Goal: Information Seeking & Learning: Learn about a topic

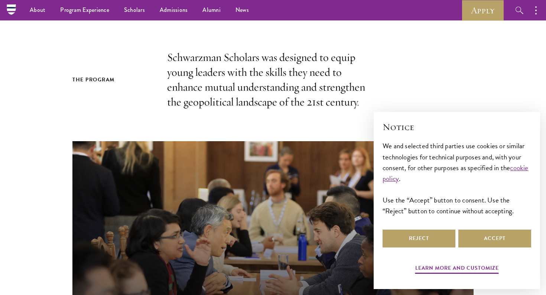
scroll to position [175, 0]
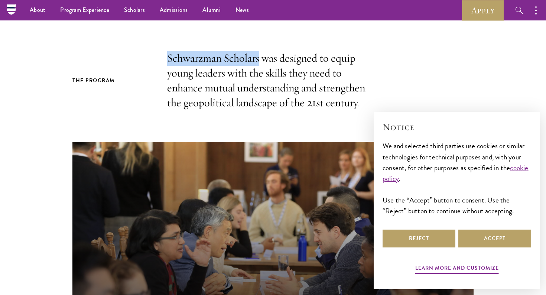
drag, startPoint x: 169, startPoint y: 57, endPoint x: 260, endPoint y: 55, distance: 91.0
click at [260, 55] on p "Schwarzman Scholars was designed to equip young leaders with the skills they ne…" at bounding box center [273, 80] width 212 height 59
copy p "Schwarzman Scholars"
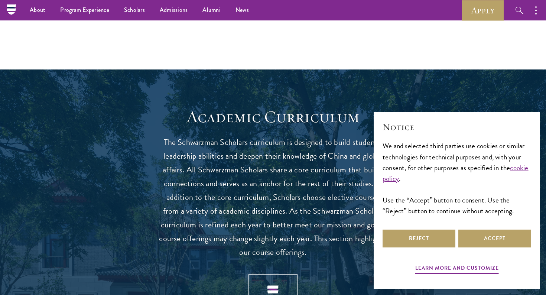
scroll to position [0, 0]
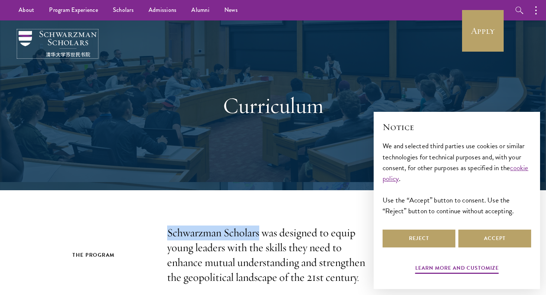
click at [85, 43] on img at bounding box center [58, 44] width 78 height 26
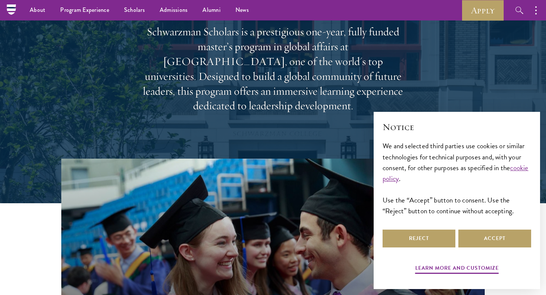
scroll to position [87, 0]
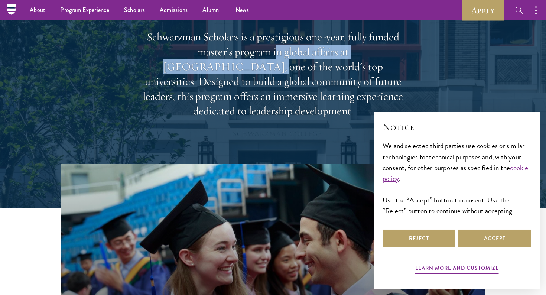
drag, startPoint x: 226, startPoint y: 60, endPoint x: 384, endPoint y: 58, distance: 157.5
click at [384, 58] on p "Schwarzman Scholars is a prestigious one-year, fully funded master’s program in…" at bounding box center [272, 74] width 267 height 89
copy p "n global affairs at Tsinghua University"
